Goal: Find specific page/section: Find specific page/section

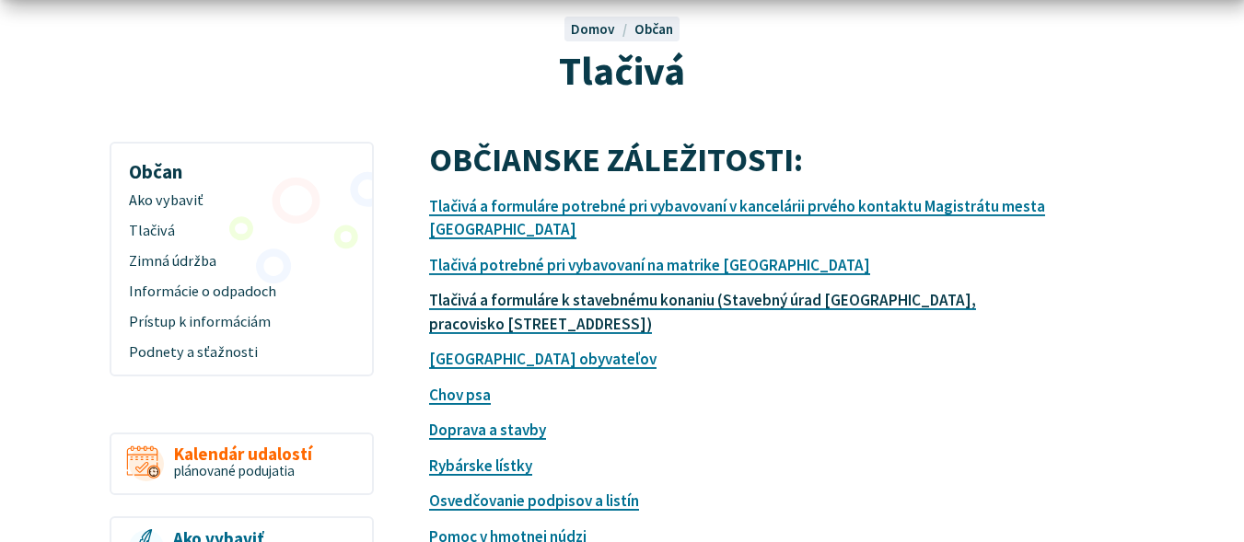
scroll to position [276, 0]
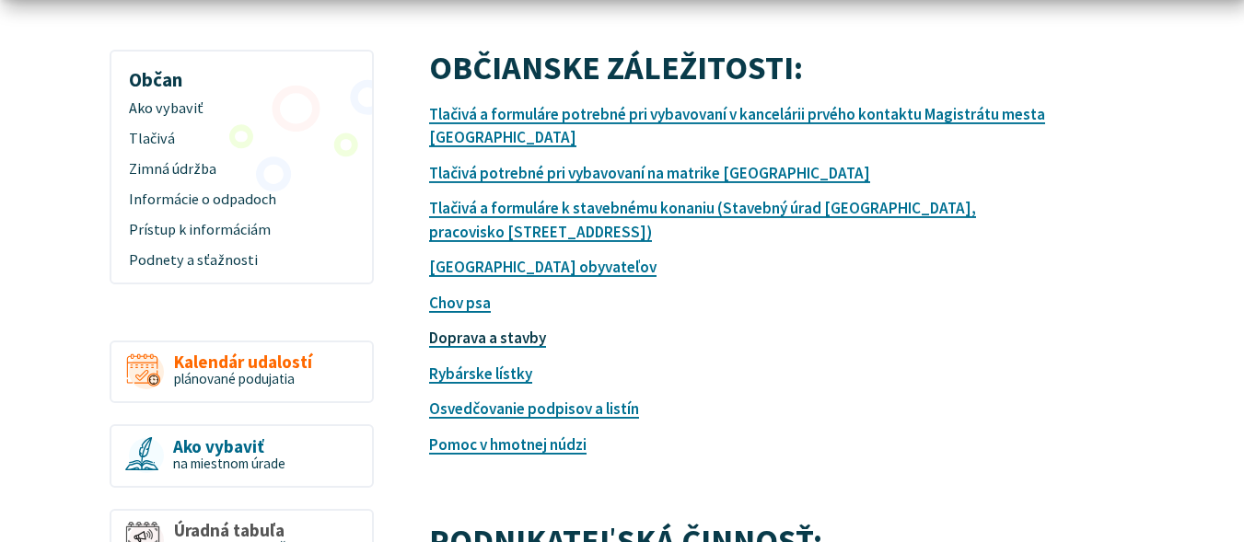
click at [506, 341] on link "Doprava a stavby" at bounding box center [487, 338] width 117 height 20
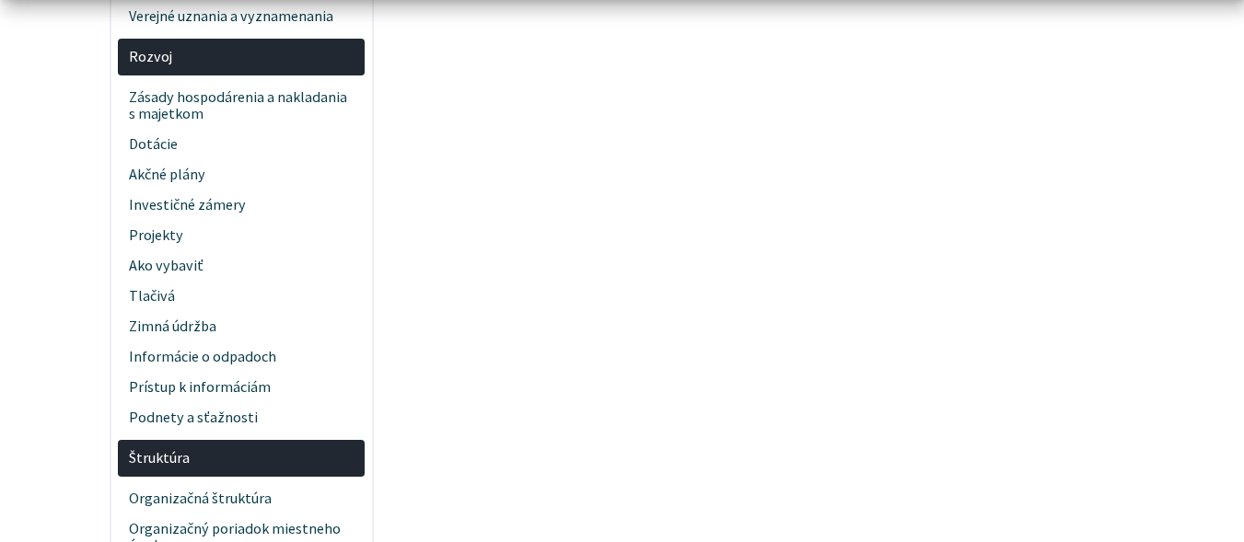
scroll to position [828, 0]
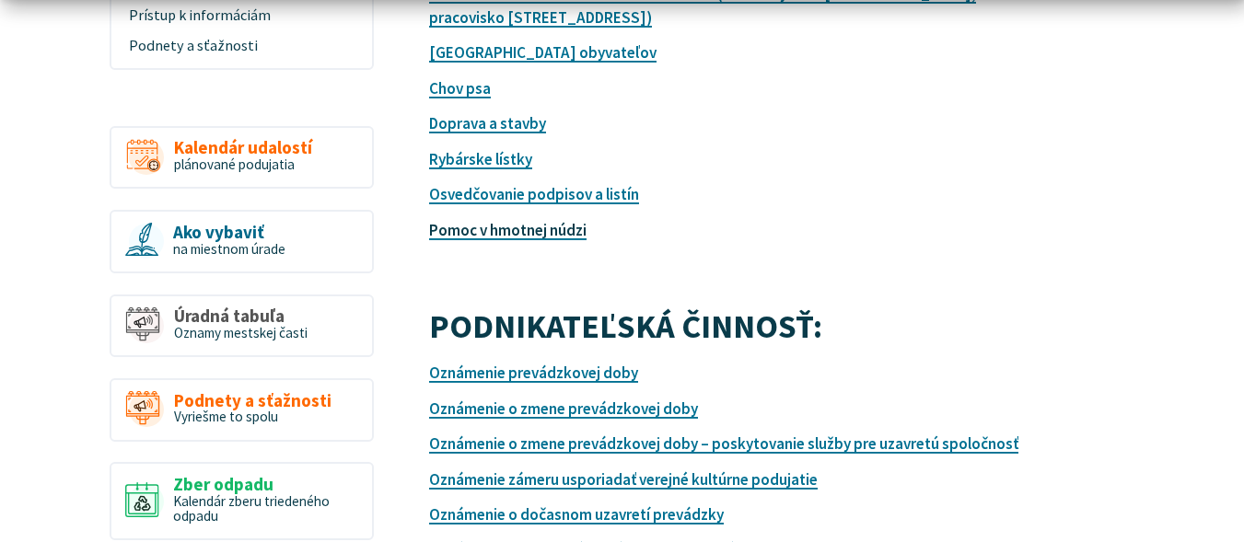
scroll to position [644, 0]
